Goal: Check status: Check status

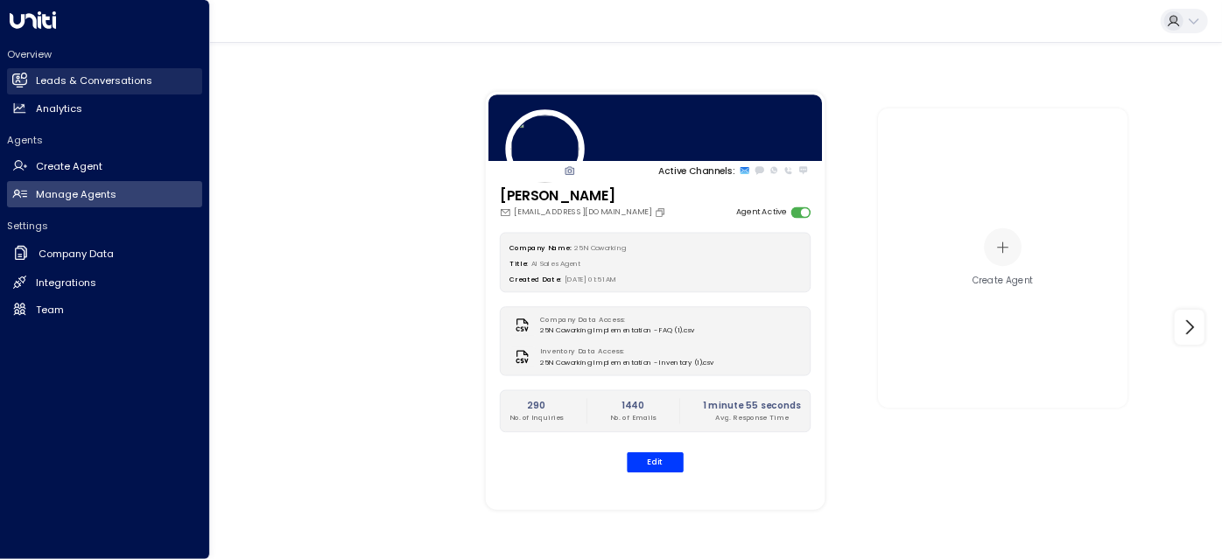
click at [25, 78] on icon at bounding box center [21, 80] width 11 height 15
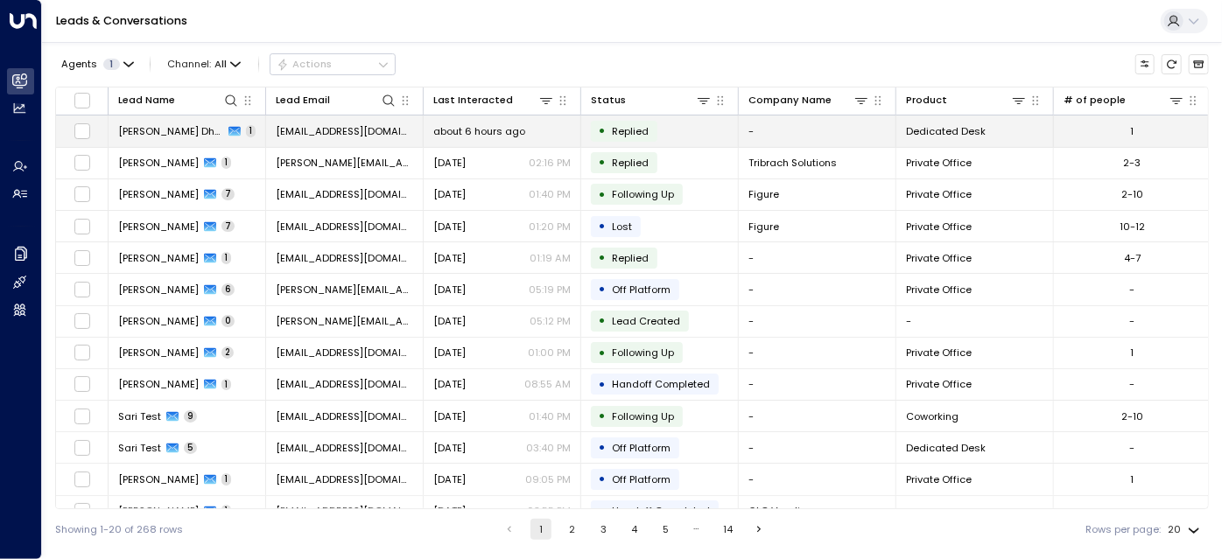
click at [528, 130] on div "about 6 hours ago" at bounding box center [501, 131] width 137 height 14
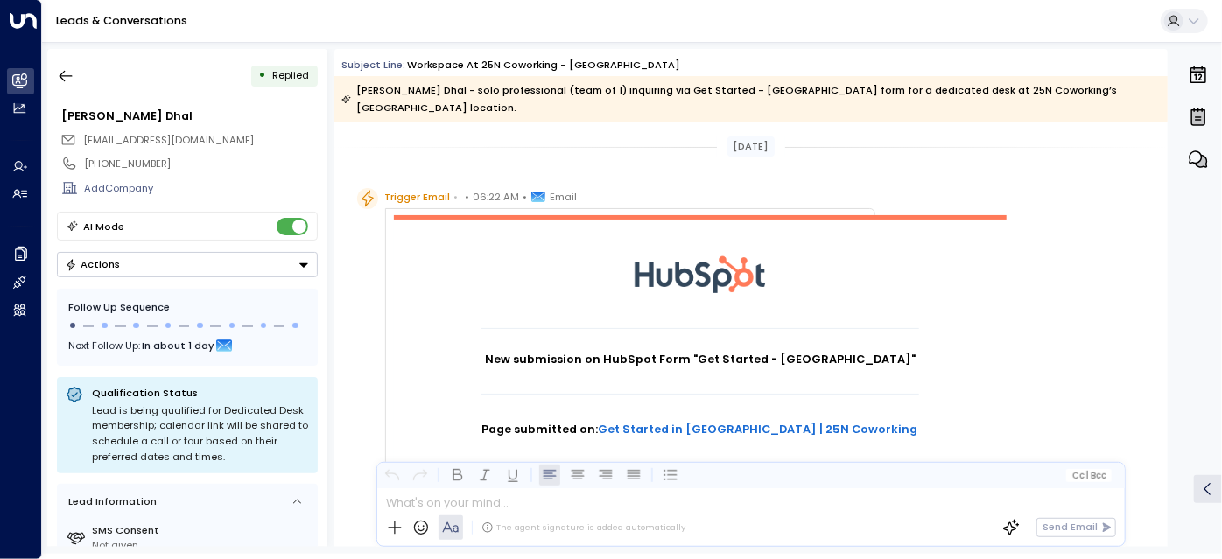
scroll to position [1305, 0]
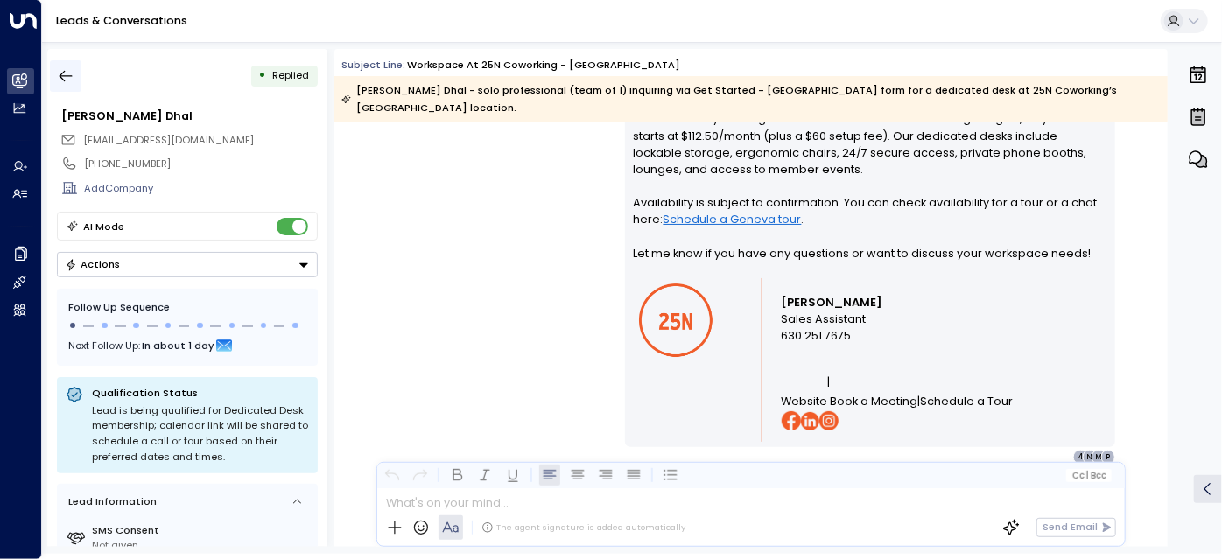
click at [54, 83] on button "button" at bounding box center [66, 76] width 32 height 32
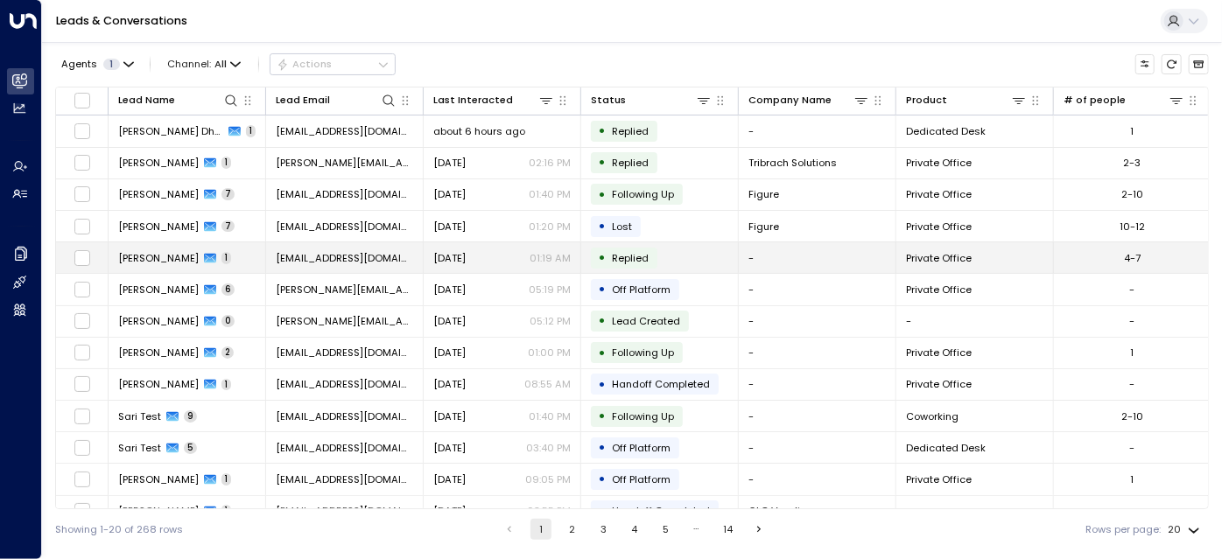
click at [520, 258] on div "[DATE] 01:19 AM" at bounding box center [501, 258] width 137 height 14
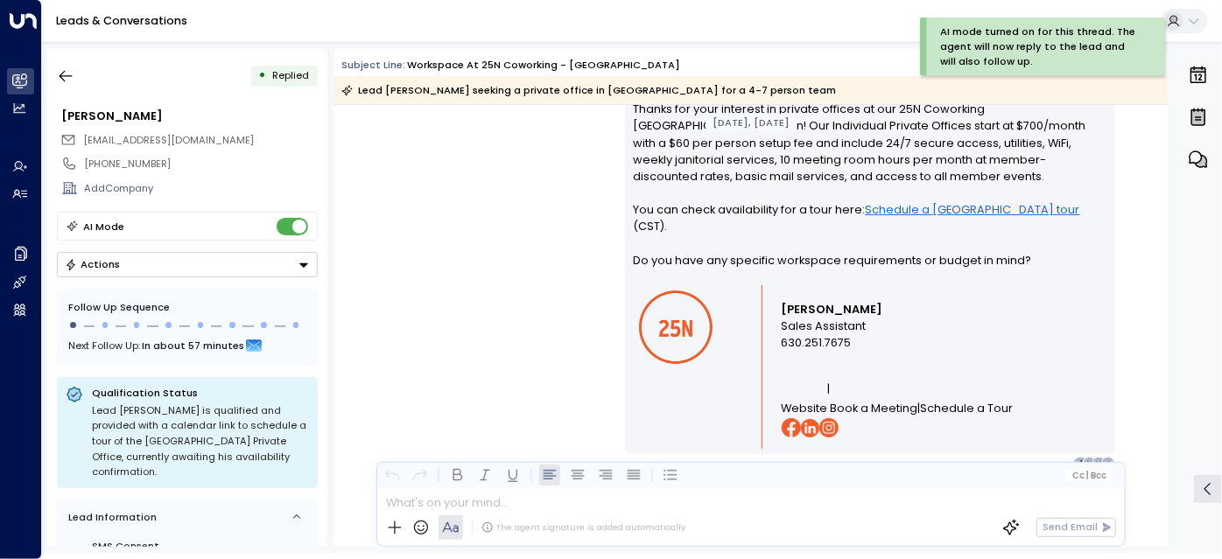
scroll to position [1343, 0]
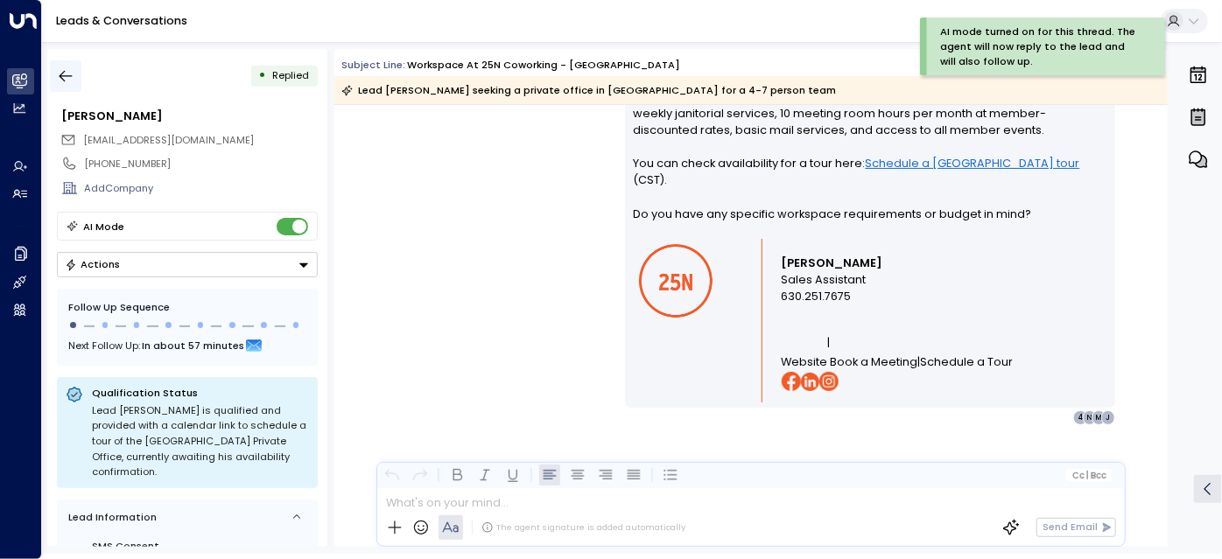
click at [60, 67] on icon "button" at bounding box center [66, 76] width 18 height 18
